Goal: Information Seeking & Learning: Learn about a topic

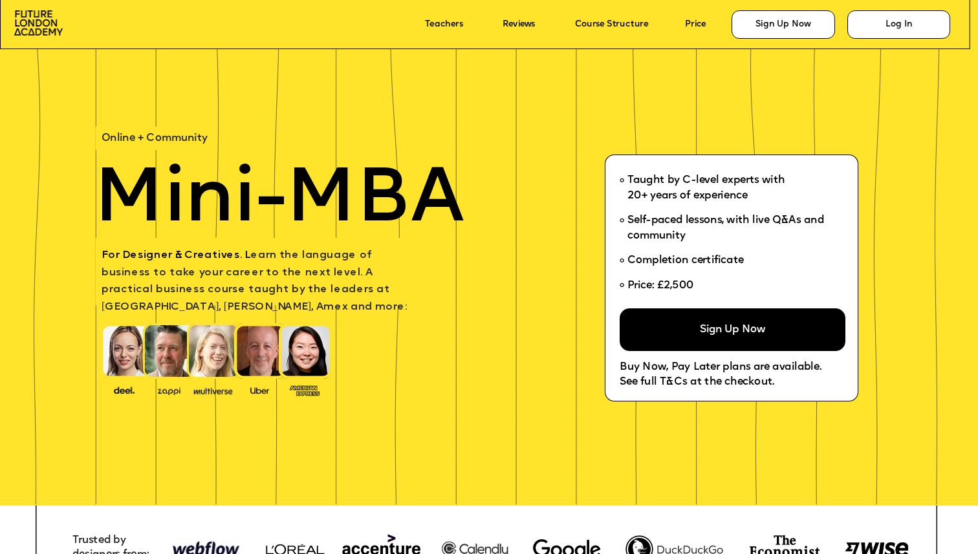
scroll to position [56, 0]
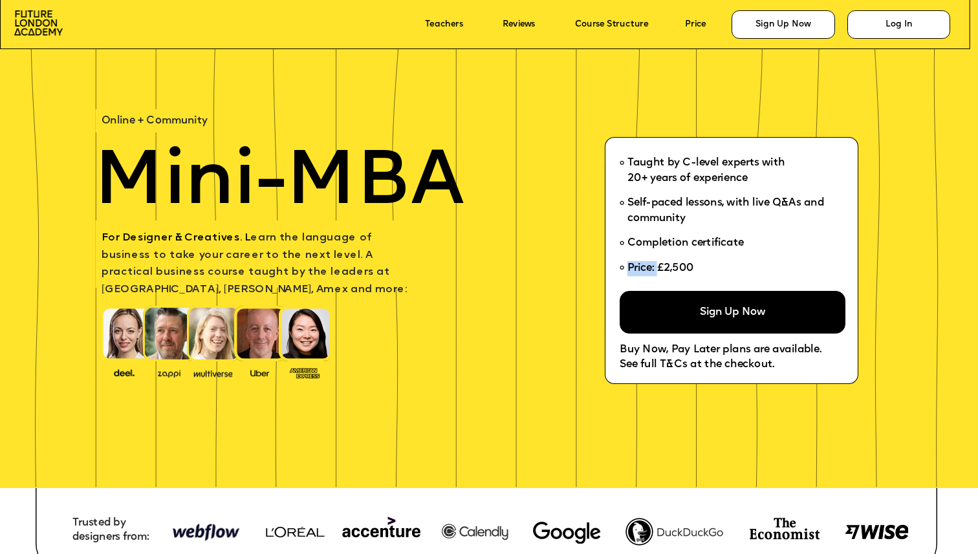
drag, startPoint x: 658, startPoint y: 268, endPoint x: 712, endPoint y: 268, distance: 53.7
click at [713, 268] on li "Price: £2,500" at bounding box center [727, 271] width 216 height 30
click at [712, 268] on li "Price: £2,500" at bounding box center [727, 271] width 216 height 30
drag, startPoint x: 707, startPoint y: 266, endPoint x: 661, endPoint y: 266, distance: 46.6
click at [661, 266] on li "Price: £2,500" at bounding box center [727, 271] width 216 height 30
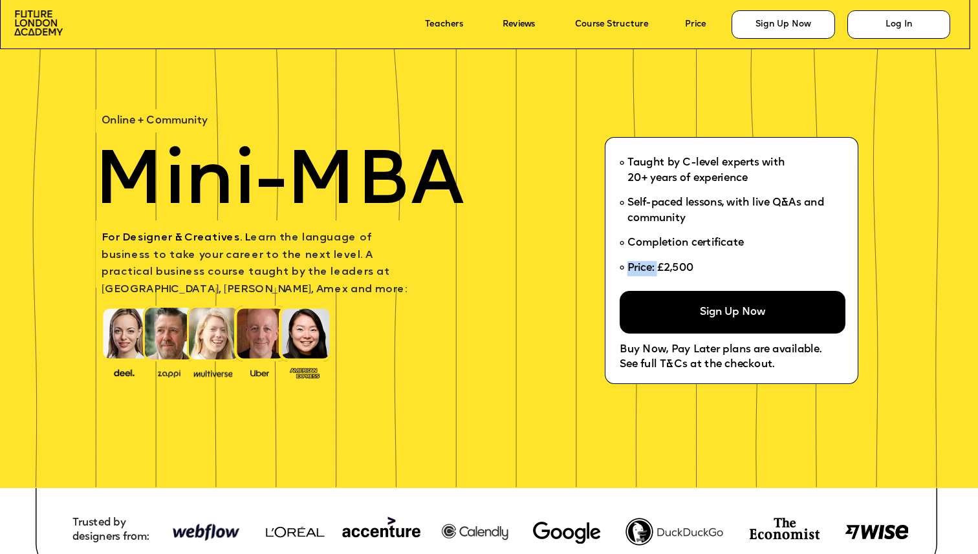
click at [661, 266] on span "Price: £2,500" at bounding box center [660, 268] width 67 height 10
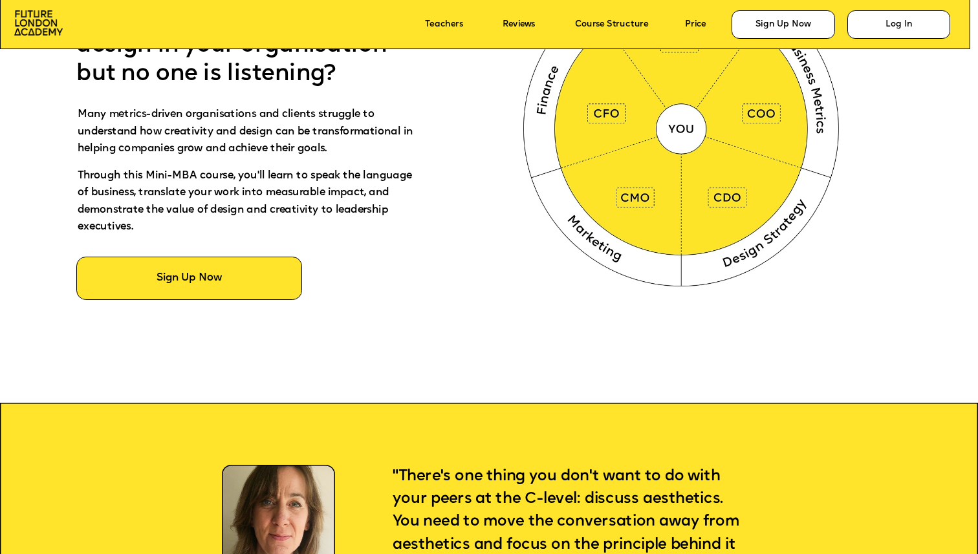
scroll to position [0, 0]
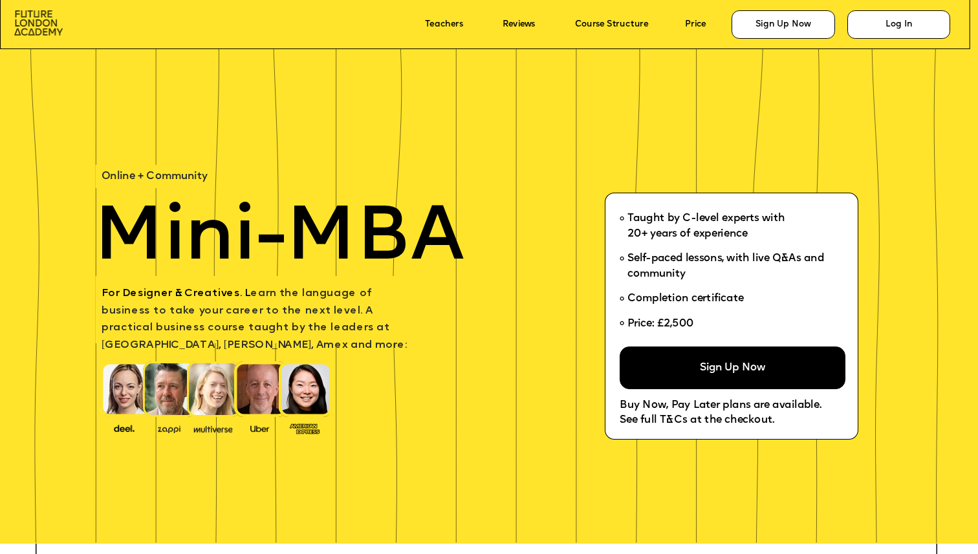
click at [41, 25] on img at bounding box center [38, 22] width 48 height 25
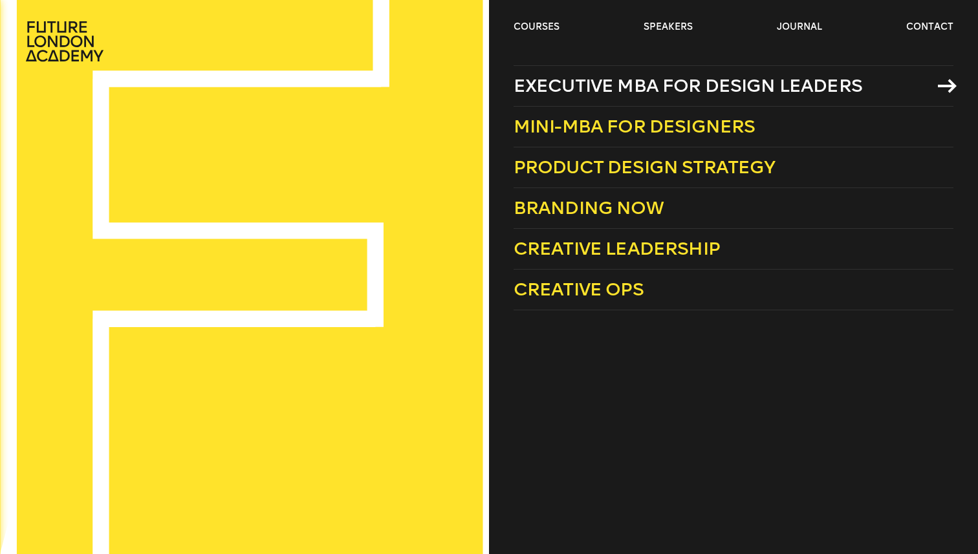
click at [751, 89] on span "Executive MBA for Design Leaders" at bounding box center [687, 85] width 349 height 21
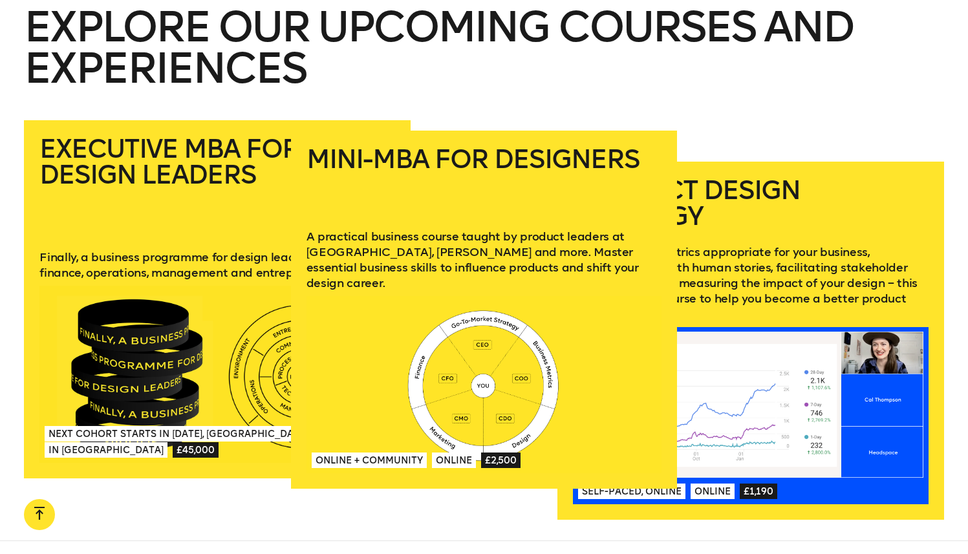
scroll to position [1841, 0]
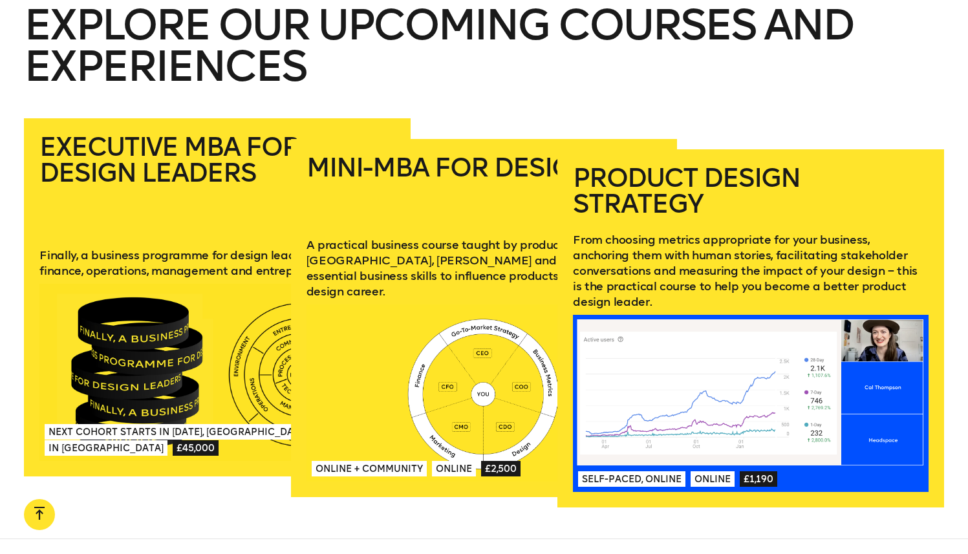
click at [764, 471] on span "£1,190" at bounding box center [759, 479] width 38 height 16
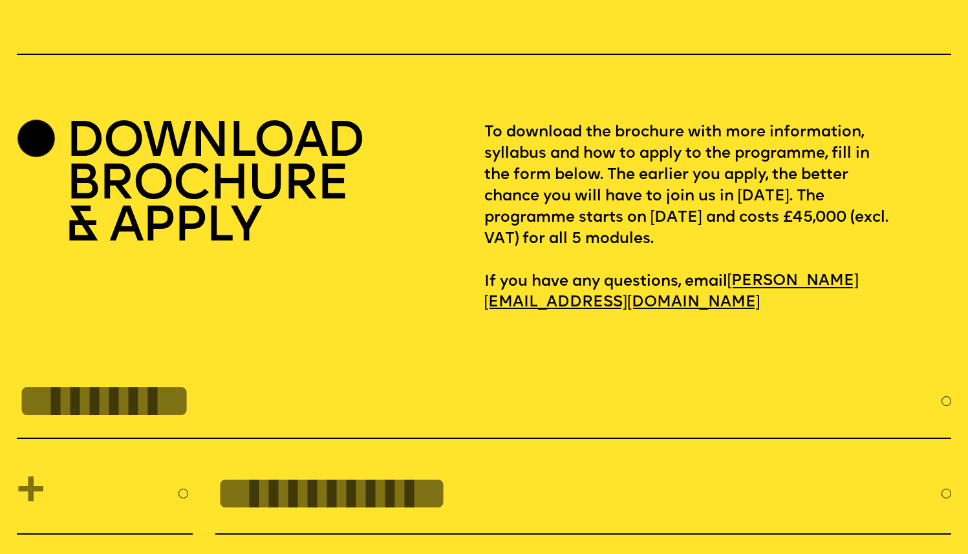
scroll to position [3962, 0]
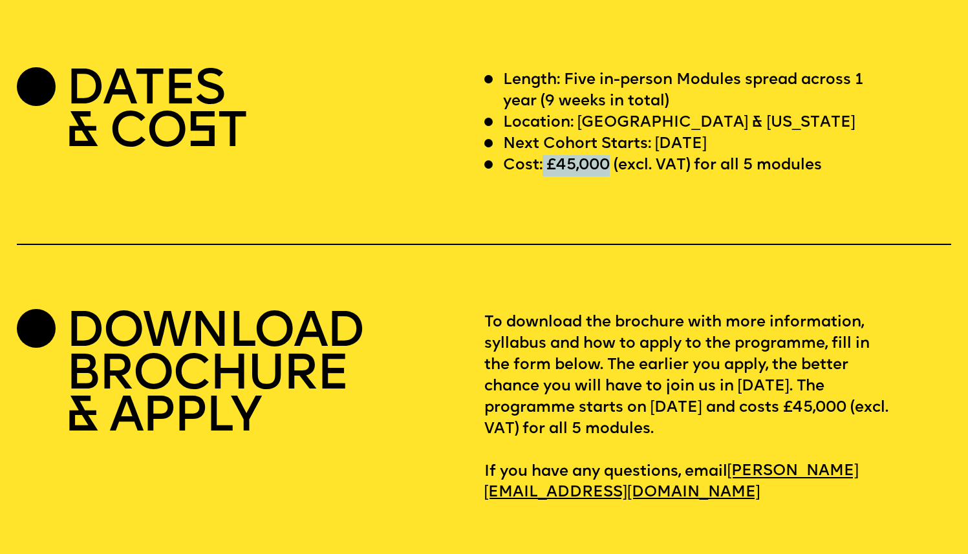
drag, startPoint x: 543, startPoint y: 203, endPoint x: 606, endPoint y: 210, distance: 63.8
click at [606, 177] on p "Cost: £45,000 (excl. VAT) for all 5 modules" at bounding box center [662, 165] width 319 height 21
click at [653, 113] on p "Length: Five in-person Modules spread across 1 year (9 weeks in total)" at bounding box center [698, 91] width 390 height 43
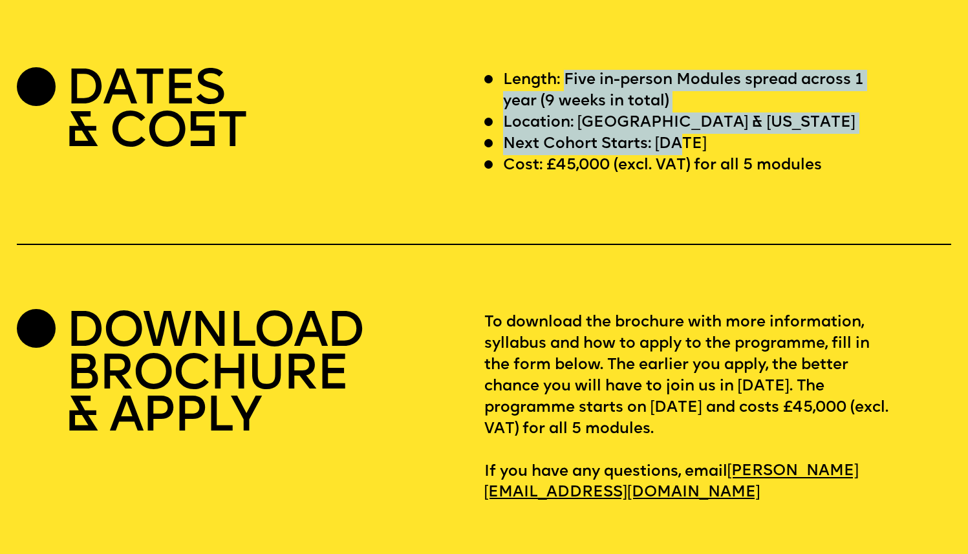
drag, startPoint x: 681, startPoint y: 188, endPoint x: 565, endPoint y: 120, distance: 134.5
click at [565, 120] on div "Length: Five in-person Modules spread across 1 year (9 weeks in total) Location…" at bounding box center [717, 123] width 467 height 107
click at [565, 113] on p "Length: Five in-person Modules spread across 1 year (9 weeks in total)" at bounding box center [698, 91] width 390 height 43
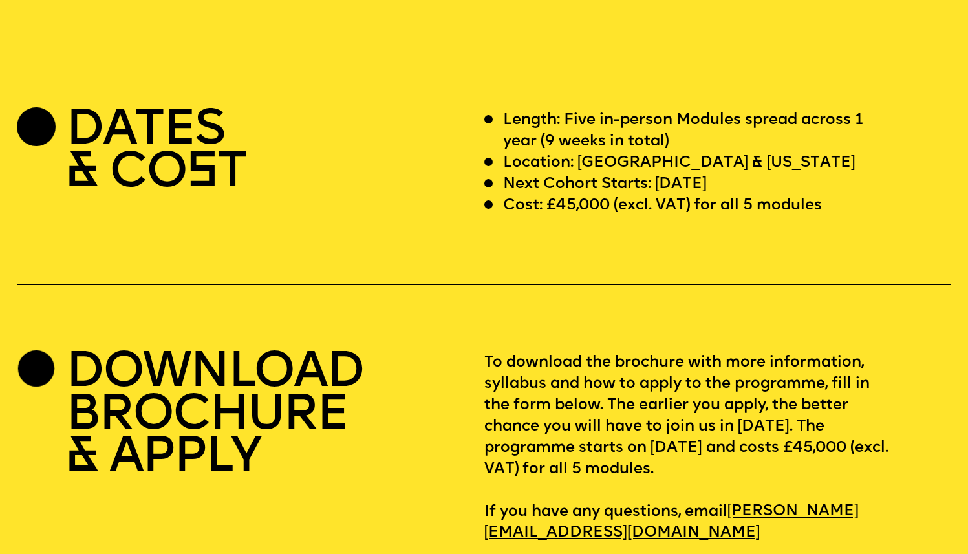
scroll to position [3937, 0]
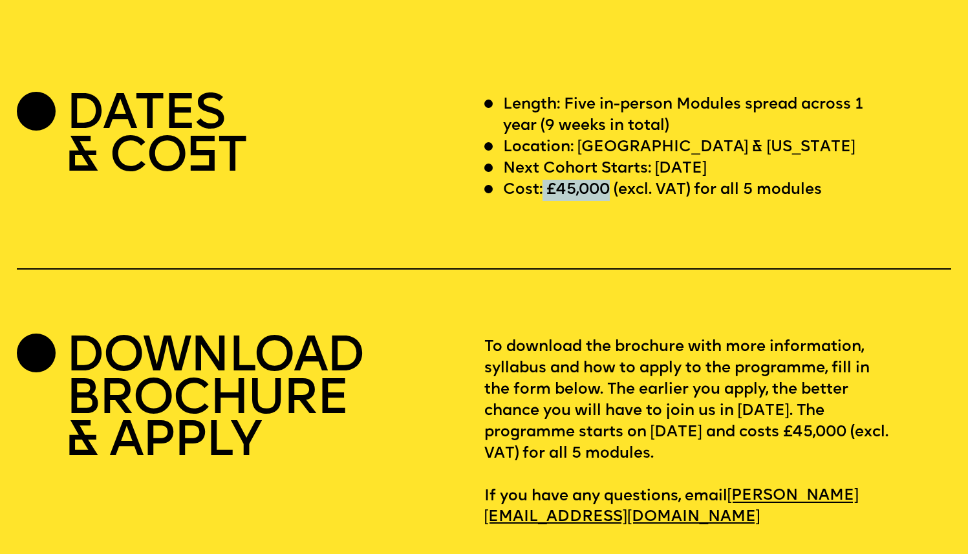
drag, startPoint x: 609, startPoint y: 231, endPoint x: 541, endPoint y: 230, distance: 67.9
click at [541, 201] on p "Cost: £45,000 (excl. VAT) for all 5 modules" at bounding box center [662, 190] width 319 height 21
click at [551, 201] on p "Cost: £45,000 (excl. VAT) for all 5 modules" at bounding box center [662, 190] width 319 height 21
drag, startPoint x: 546, startPoint y: 230, endPoint x: 612, endPoint y: 230, distance: 65.3
click at [612, 201] on p "Cost: £45,000 (excl. VAT) for all 5 modules" at bounding box center [662, 190] width 319 height 21
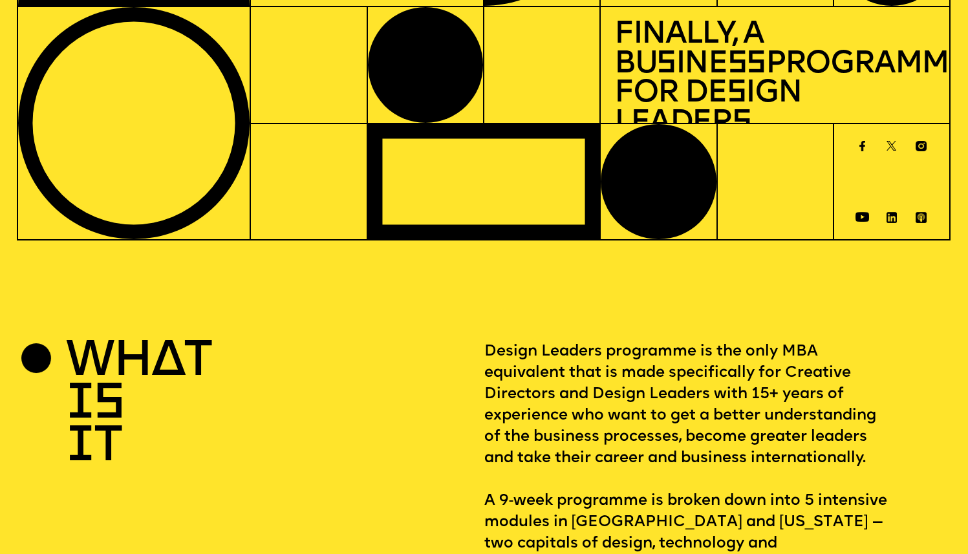
scroll to position [253, 0]
